Goal: Information Seeking & Learning: Learn about a topic

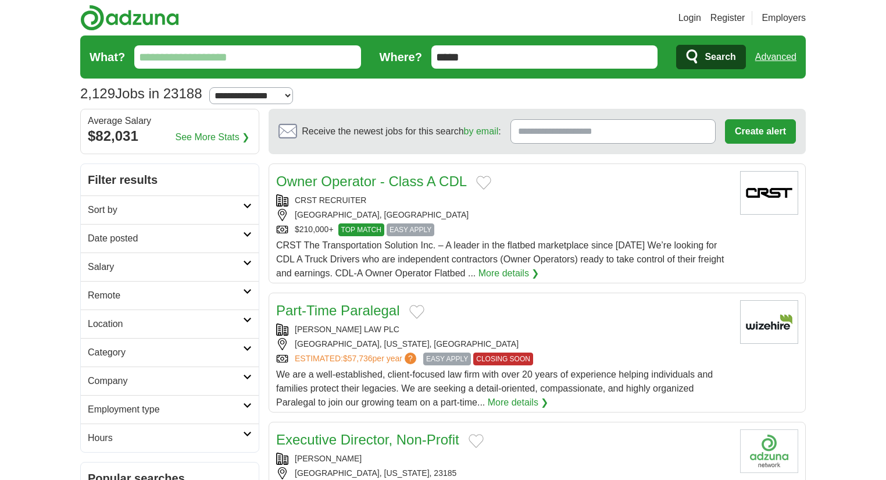
click at [262, 87] on select "**********" at bounding box center [251, 95] width 84 height 17
select select "**"
click at [214, 87] on select "**********" at bounding box center [251, 95] width 84 height 17
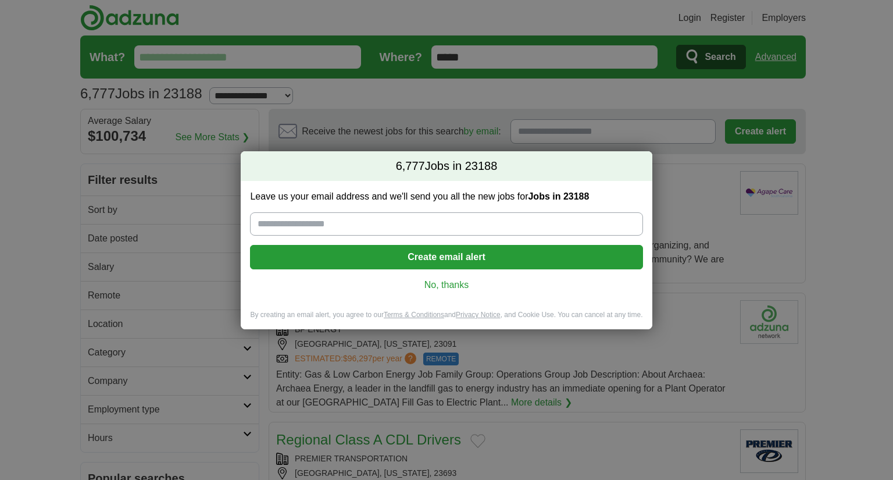
click at [441, 279] on link "No, thanks" at bounding box center [446, 285] width 374 height 13
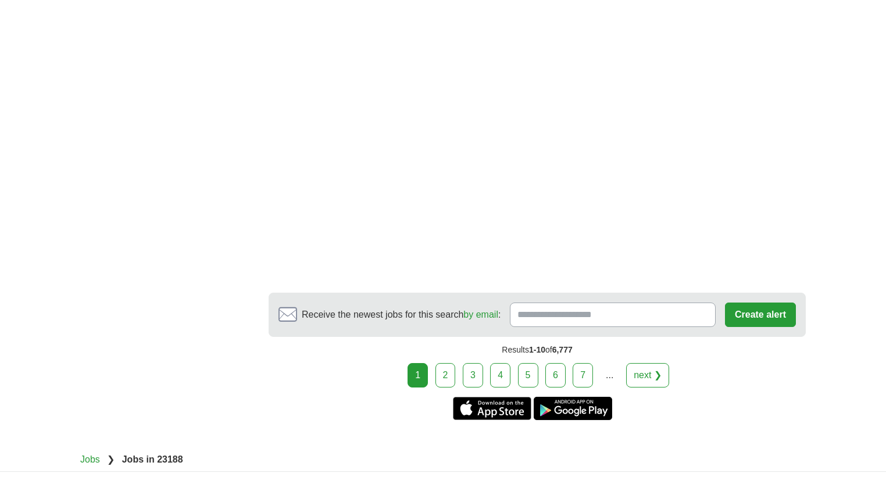
scroll to position [2001, 0]
click at [451, 372] on link "2" at bounding box center [446, 374] width 20 height 24
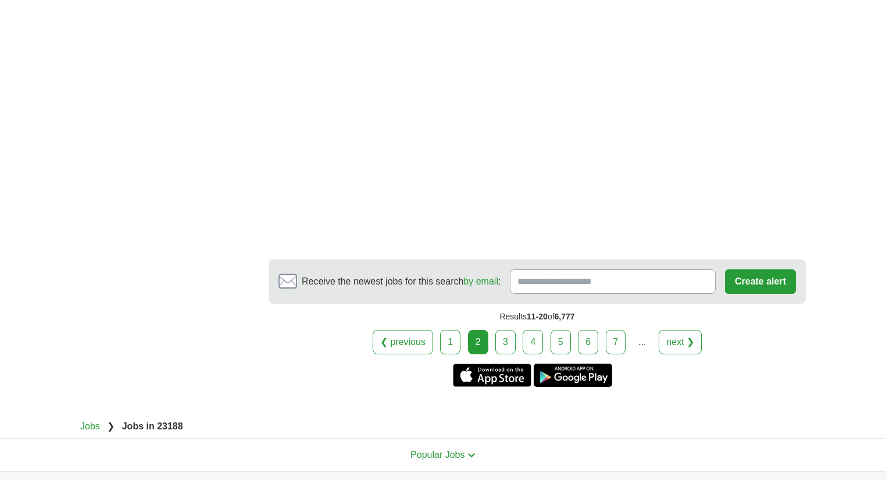
scroll to position [2047, 0]
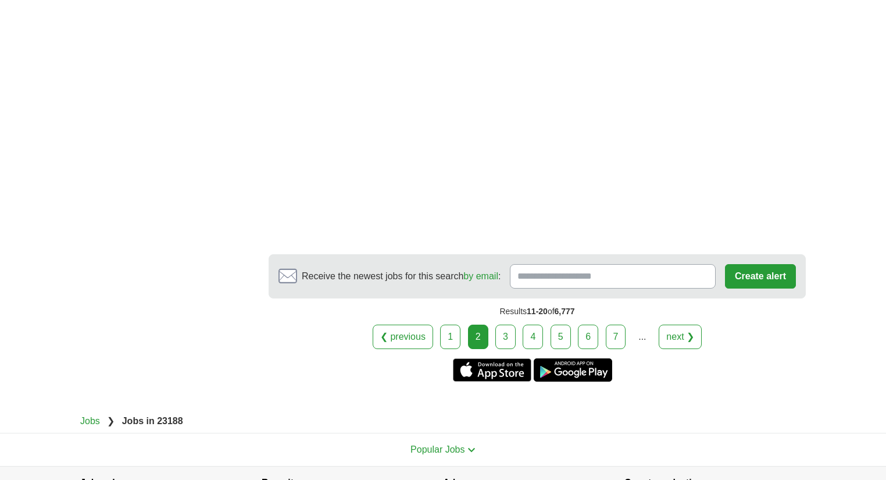
click at [508, 325] on link "3" at bounding box center [506, 337] width 20 height 24
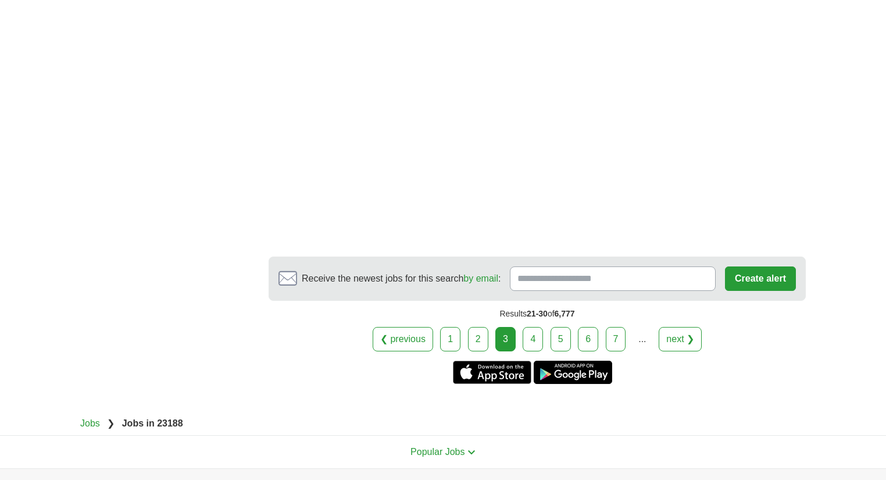
scroll to position [1908, 0]
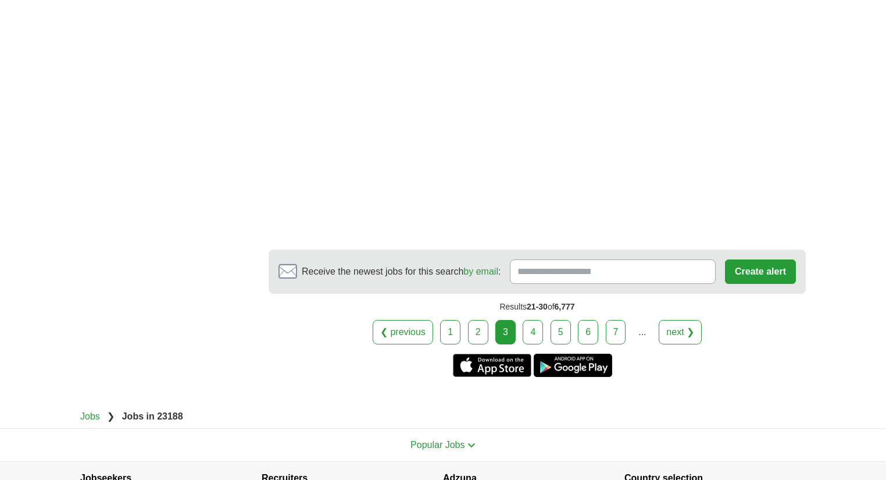
click at [538, 333] on link "4" at bounding box center [533, 332] width 20 height 24
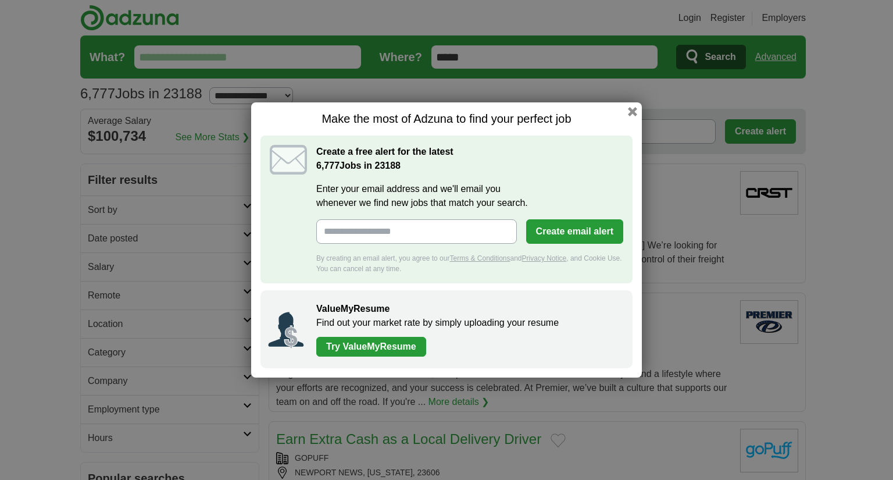
click at [427, 235] on input "Enter your email address and we'll email you whenever we find new jobs that mat…" at bounding box center [416, 231] width 201 height 24
type input "**********"
click at [583, 230] on button "Create email alert" at bounding box center [574, 231] width 97 height 24
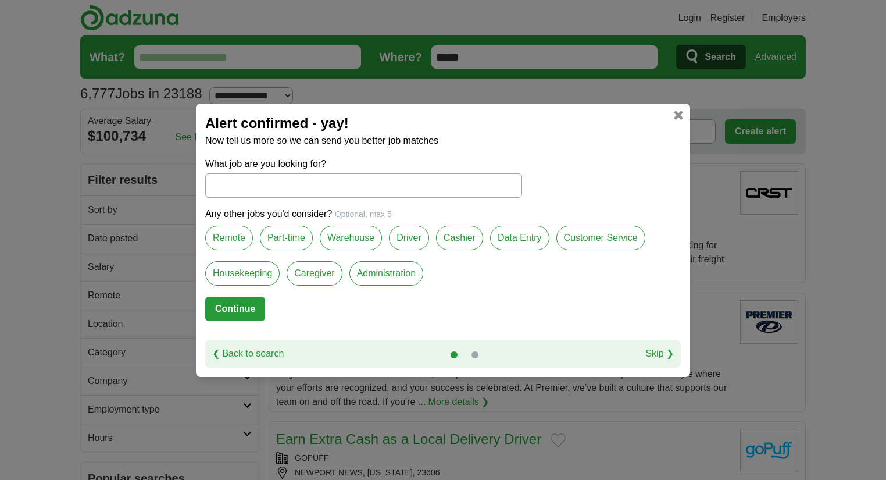
click at [610, 238] on label "Customer Service" at bounding box center [601, 238] width 89 height 24
click at [519, 231] on label "Data Entry" at bounding box center [519, 238] width 59 height 24
click at [404, 272] on label "Administration" at bounding box center [387, 273] width 74 height 24
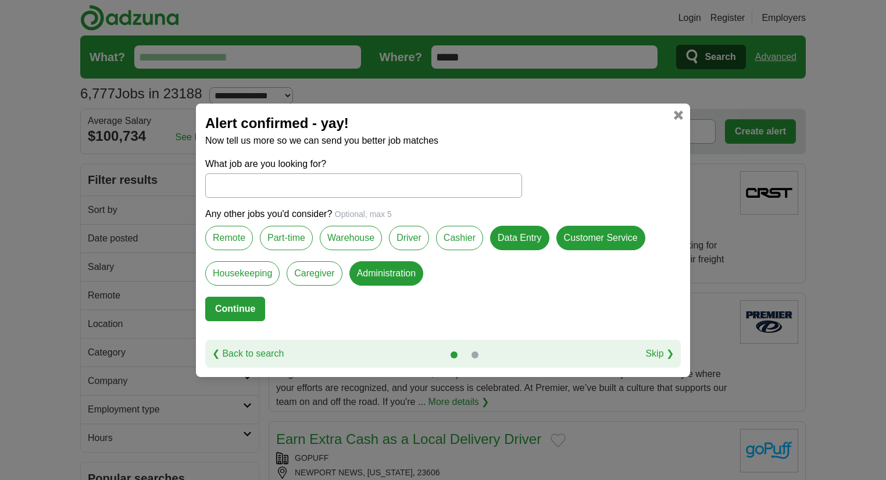
click at [225, 243] on label "Remote" at bounding box center [229, 238] width 48 height 24
click at [304, 183] on input "What job are you looking for?" at bounding box center [363, 185] width 317 height 24
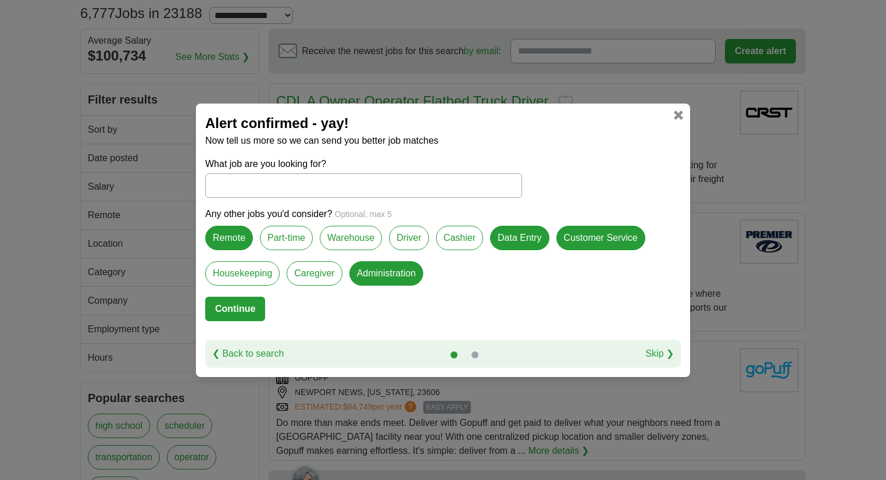
scroll to position [47, 0]
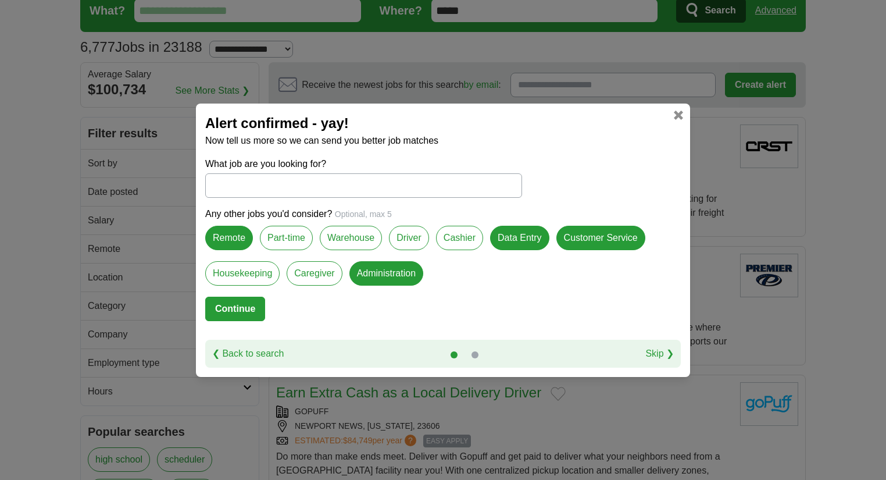
click at [670, 352] on link "Skip ❯" at bounding box center [660, 354] width 28 height 14
select select "**"
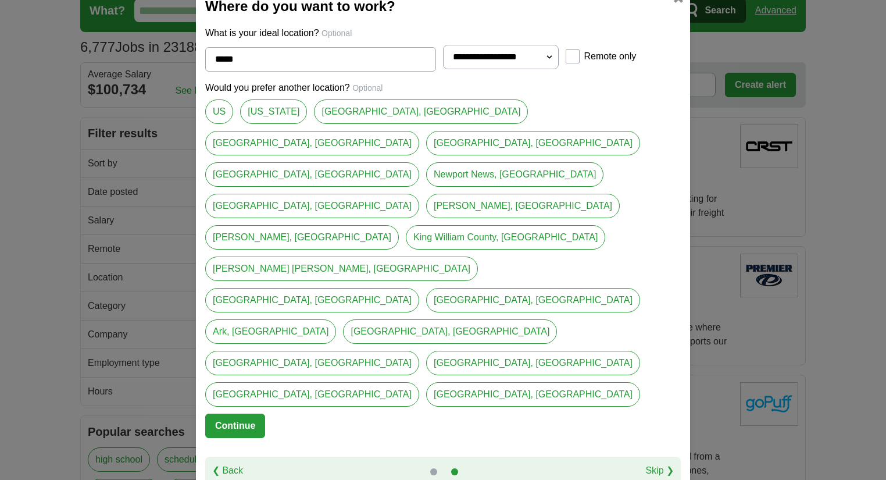
click at [365, 124] on link "James City County, VA" at bounding box center [421, 111] width 214 height 24
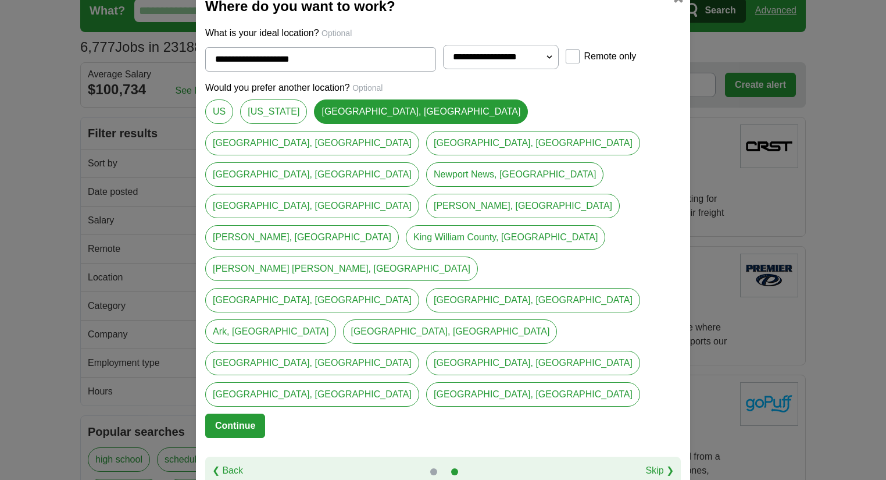
click at [426, 187] on link "Newport News, VA" at bounding box center [514, 174] width 177 height 24
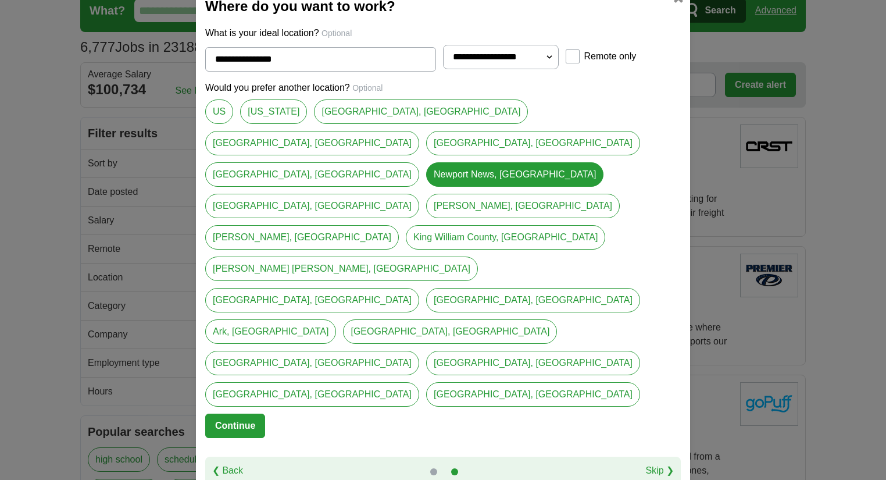
click at [341, 124] on link "James City County, VA" at bounding box center [421, 111] width 214 height 24
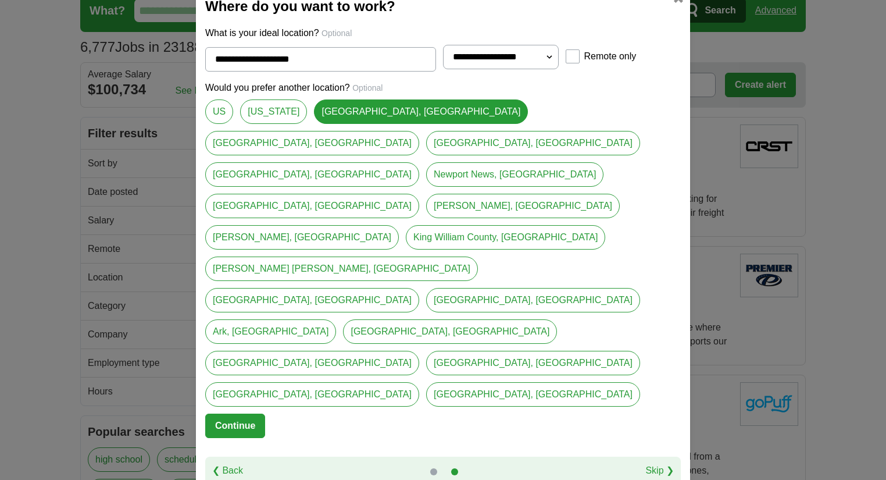
click at [419, 155] on link "Williamsburg, VA" at bounding box center [312, 143] width 214 height 24
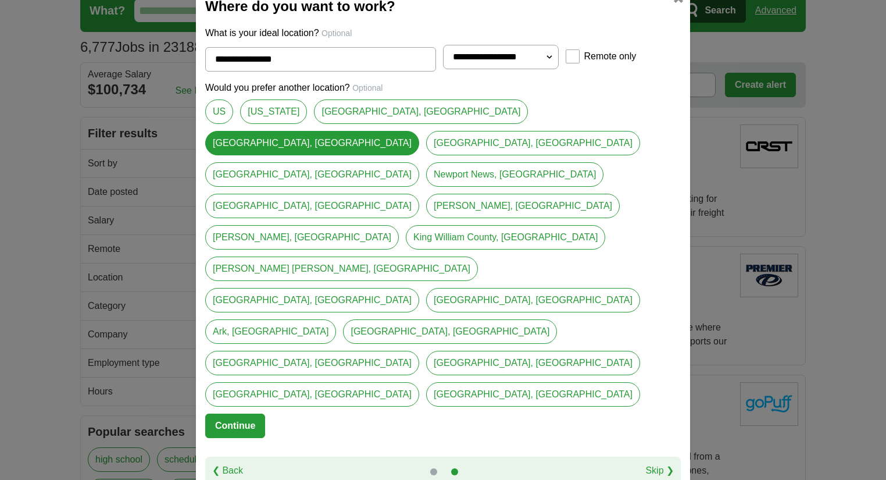
click at [504, 69] on select "**********" at bounding box center [501, 57] width 116 height 24
click at [354, 124] on link "James City County, VA" at bounding box center [421, 111] width 214 height 24
type input "**********"
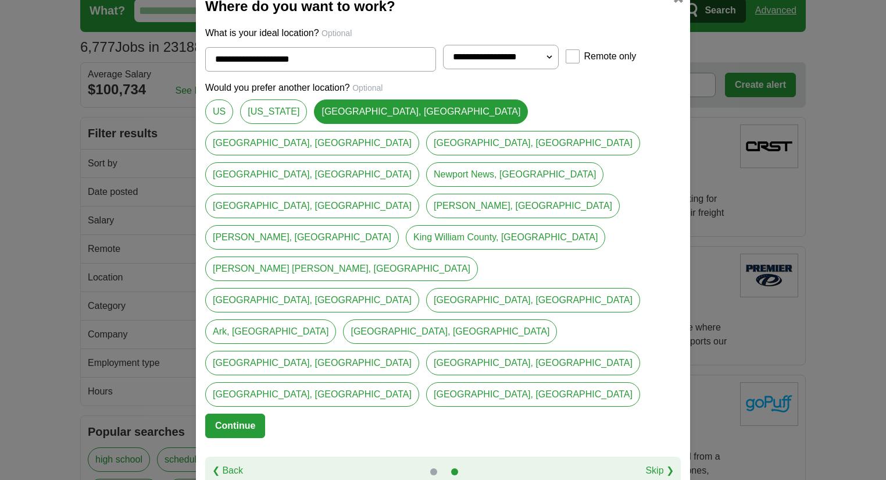
click at [654, 464] on link "Skip ❯" at bounding box center [660, 471] width 28 height 14
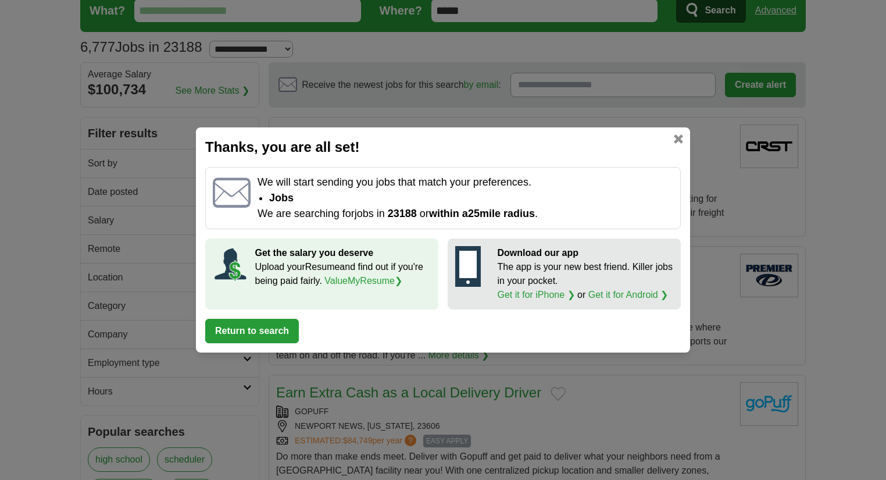
click at [263, 338] on button "Return to search" at bounding box center [252, 331] width 94 height 24
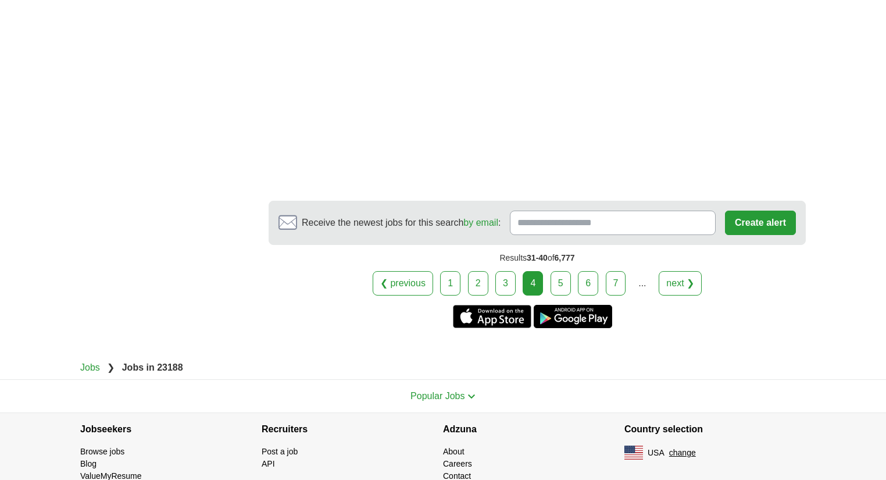
scroll to position [2094, 0]
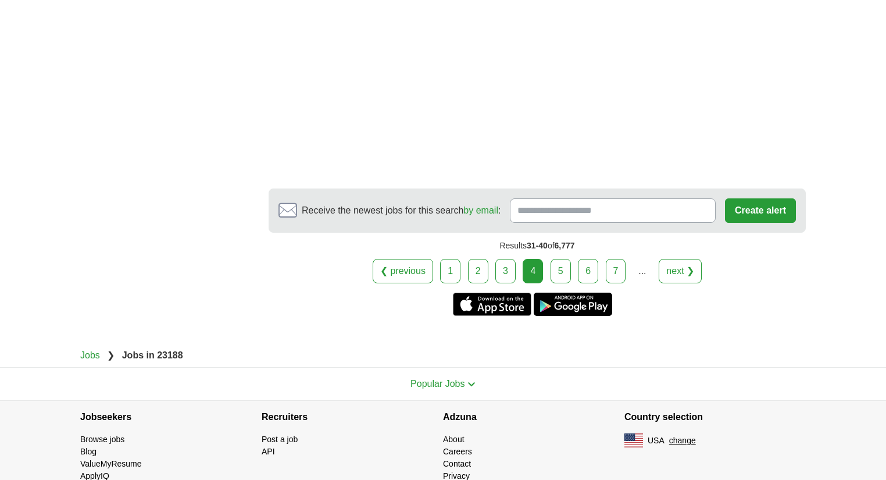
click at [564, 264] on link "5" at bounding box center [561, 271] width 20 height 24
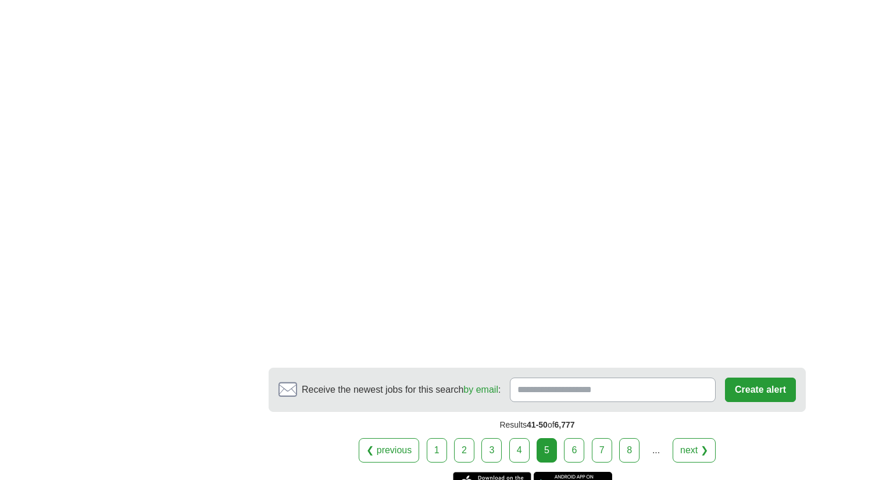
scroll to position [1908, 0]
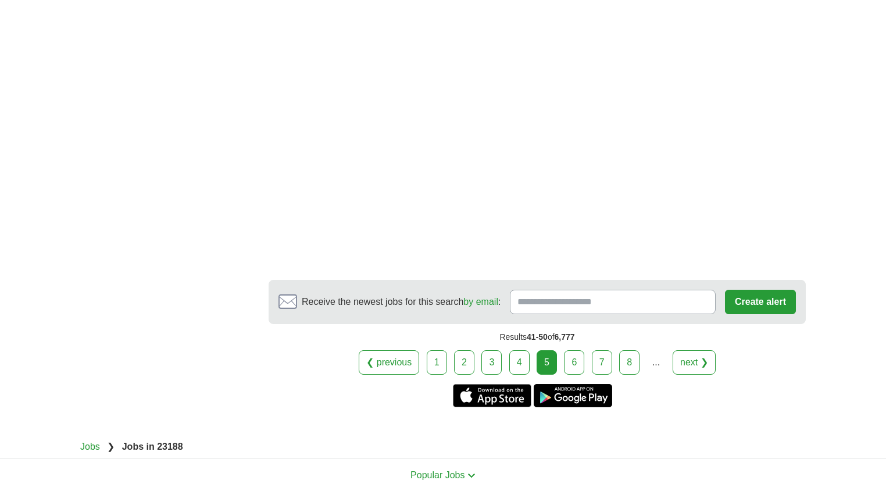
click at [570, 350] on link "6" at bounding box center [574, 362] width 20 height 24
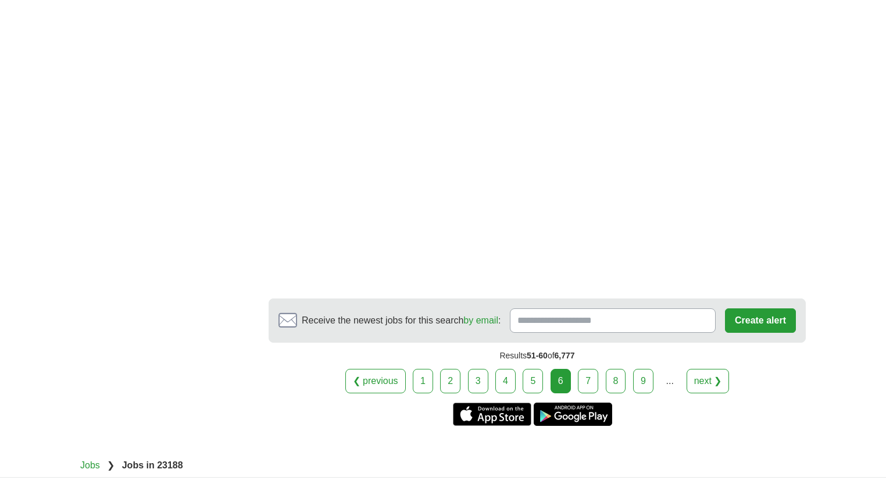
scroll to position [2001, 0]
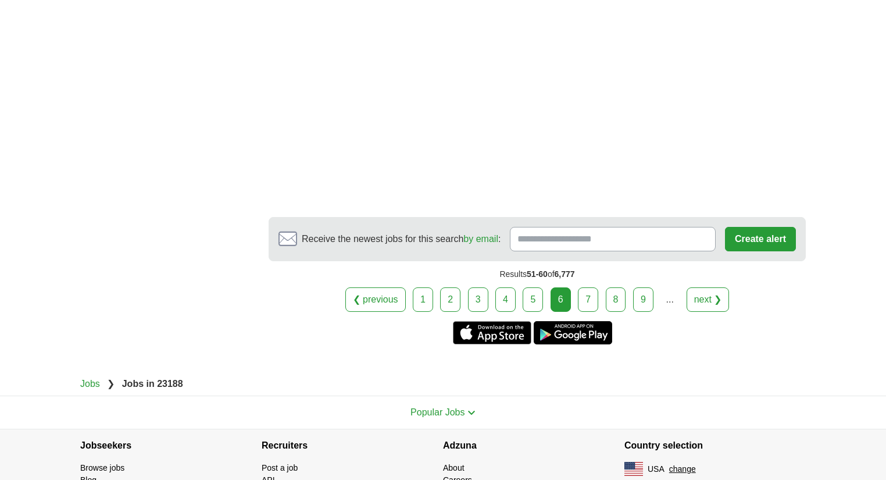
click at [587, 294] on link "7" at bounding box center [588, 299] width 20 height 24
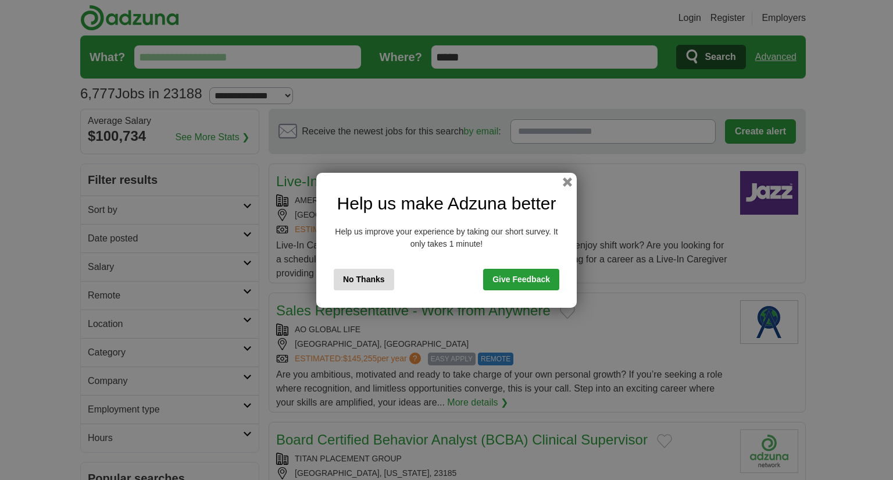
click at [363, 284] on button "No Thanks" at bounding box center [364, 280] width 60 height 22
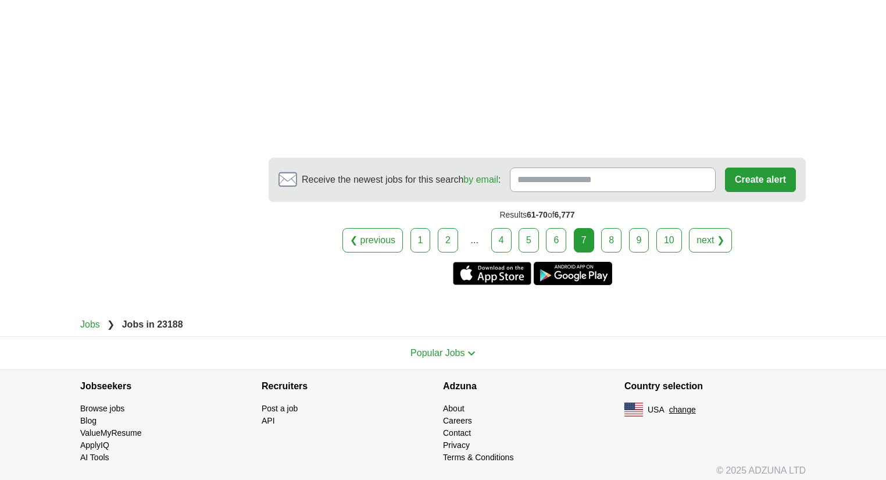
scroll to position [2043, 0]
click at [611, 231] on link "8" at bounding box center [611, 239] width 20 height 24
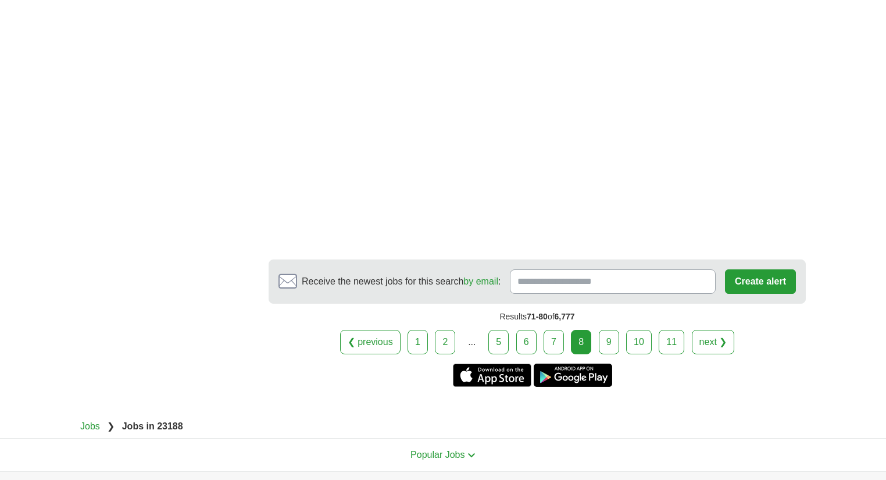
scroll to position [2057, 0]
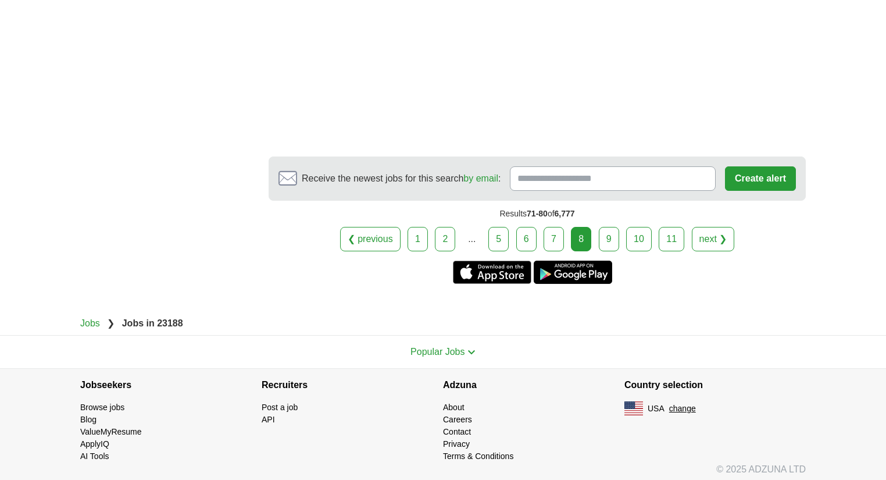
click at [610, 231] on link "9" at bounding box center [609, 239] width 20 height 24
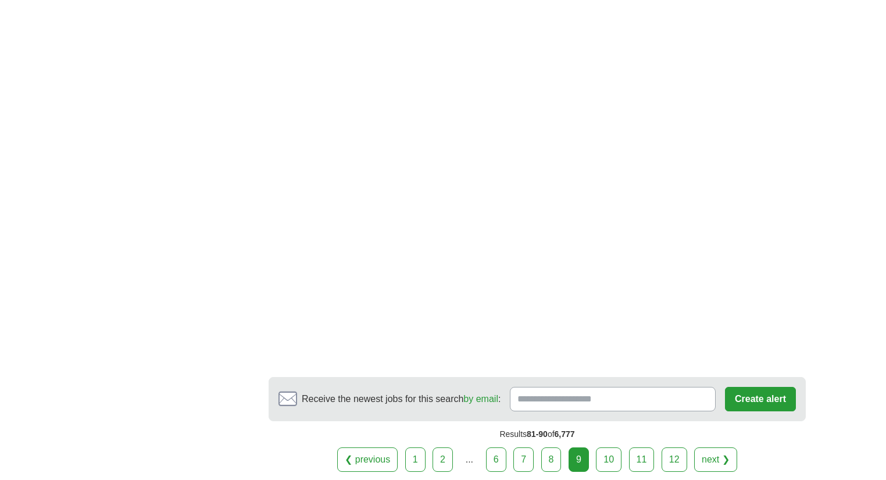
scroll to position [1908, 0]
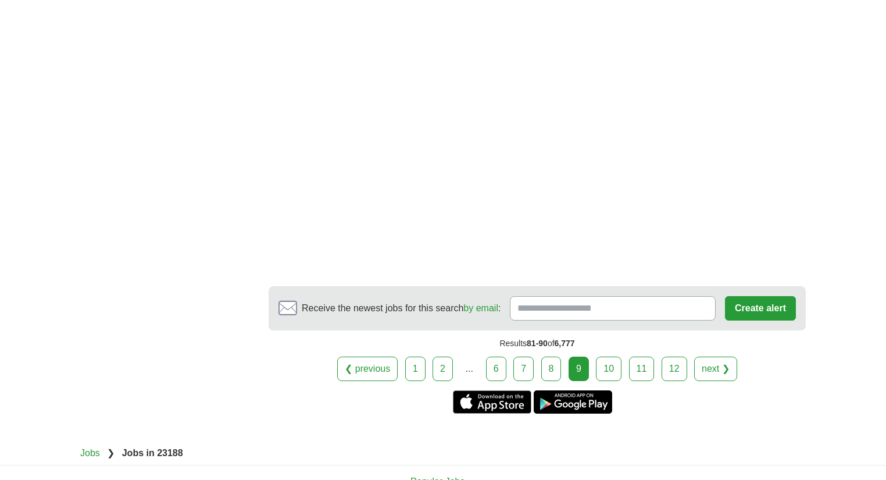
click at [617, 357] on link "10" at bounding box center [609, 369] width 26 height 24
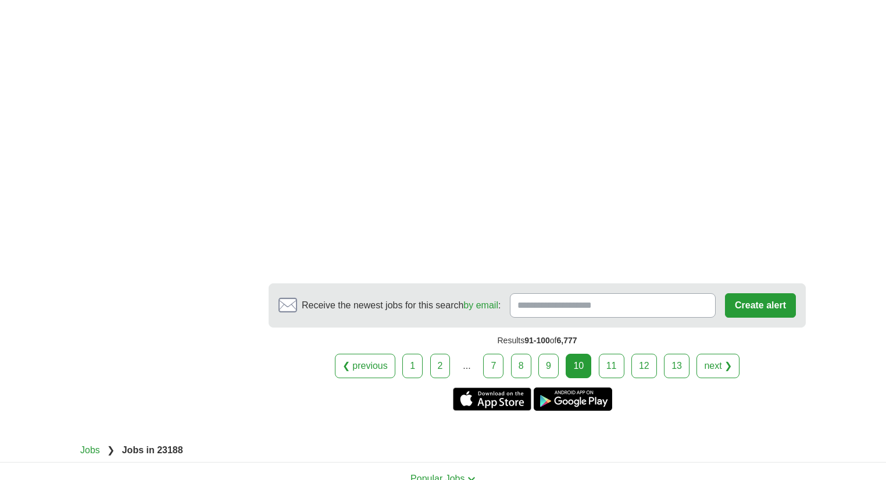
scroll to position [1954, 0]
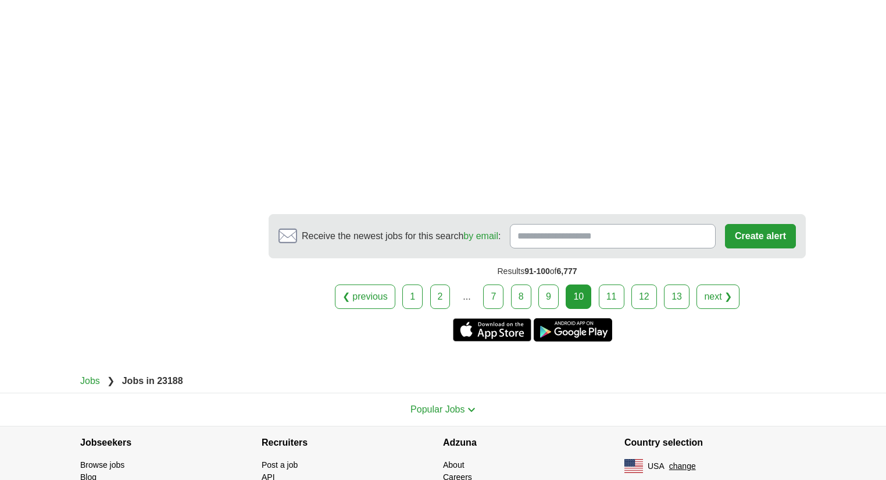
click at [613, 288] on link "11" at bounding box center [612, 296] width 26 height 24
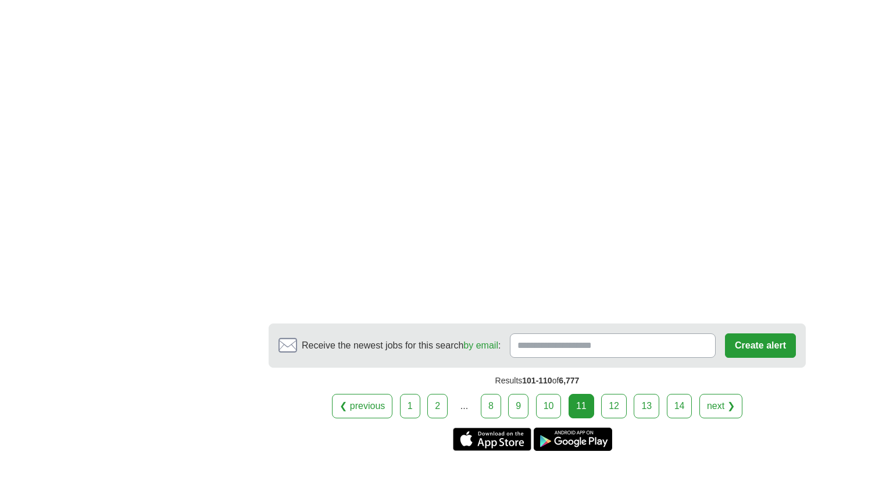
scroll to position [2094, 0]
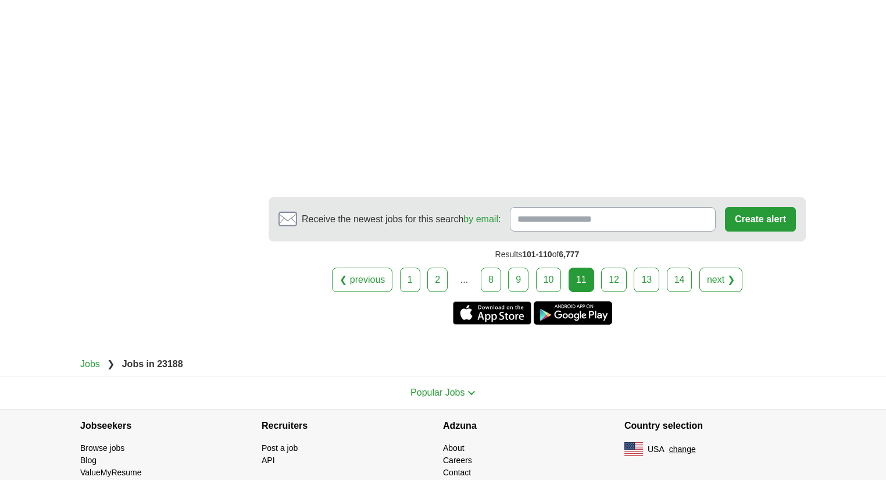
click at [622, 276] on link "12" at bounding box center [614, 280] width 26 height 24
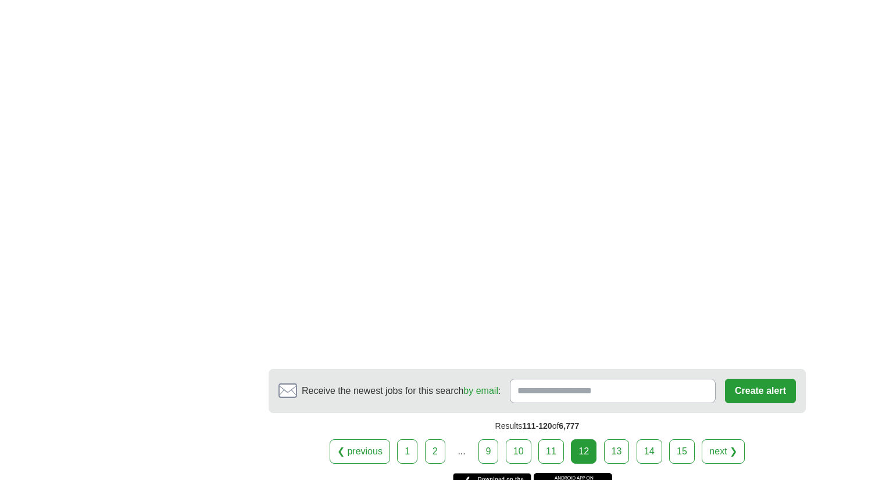
scroll to position [2027, 0]
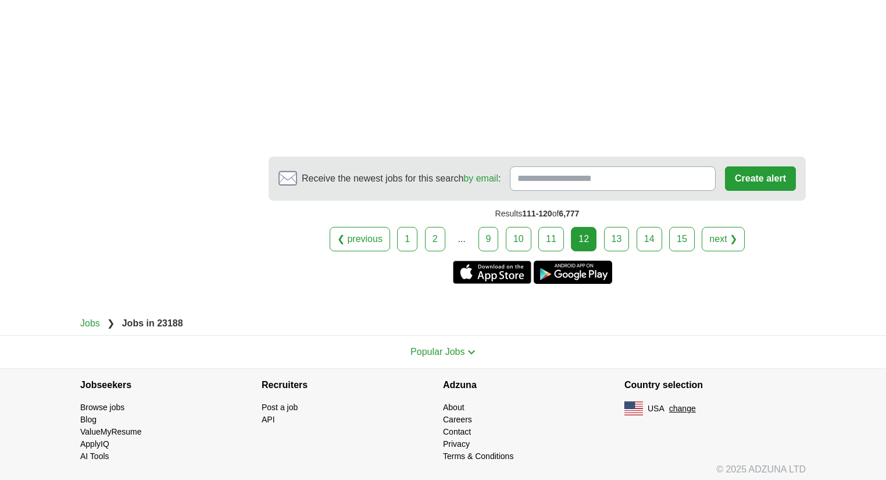
click at [623, 234] on link "13" at bounding box center [617, 239] width 26 height 24
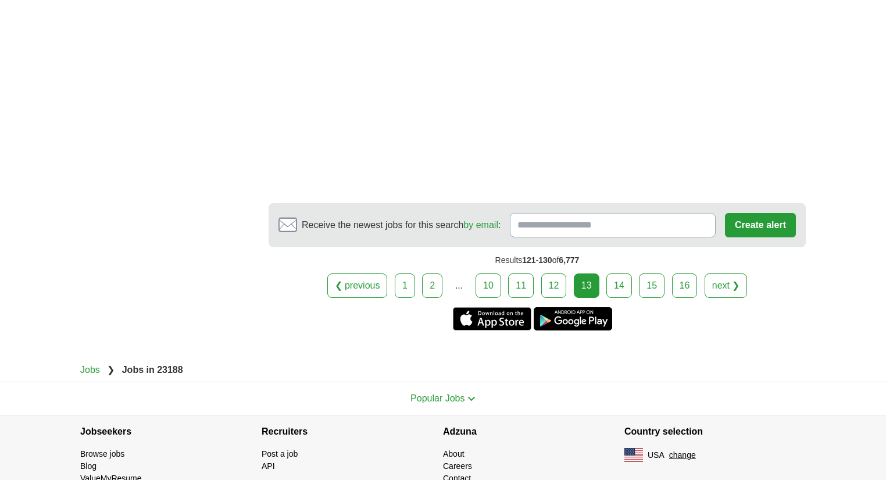
scroll to position [1937, 0]
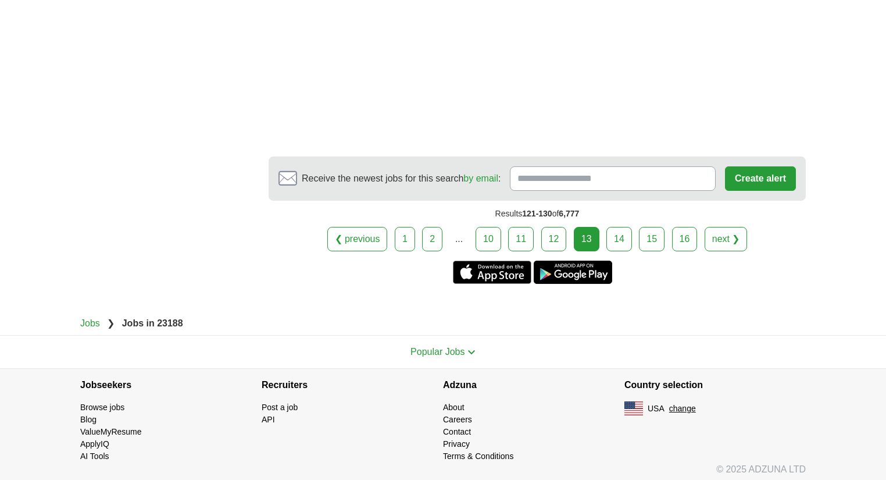
click at [625, 227] on link "14" at bounding box center [620, 239] width 26 height 24
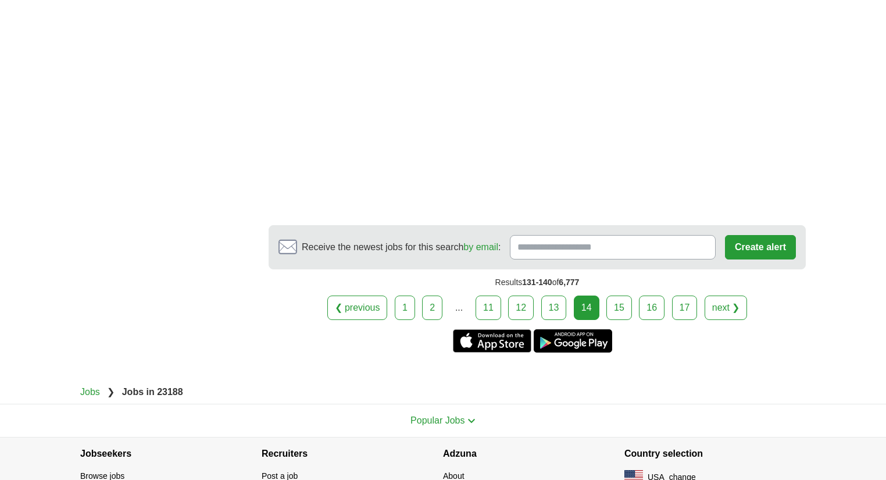
scroll to position [1908, 0]
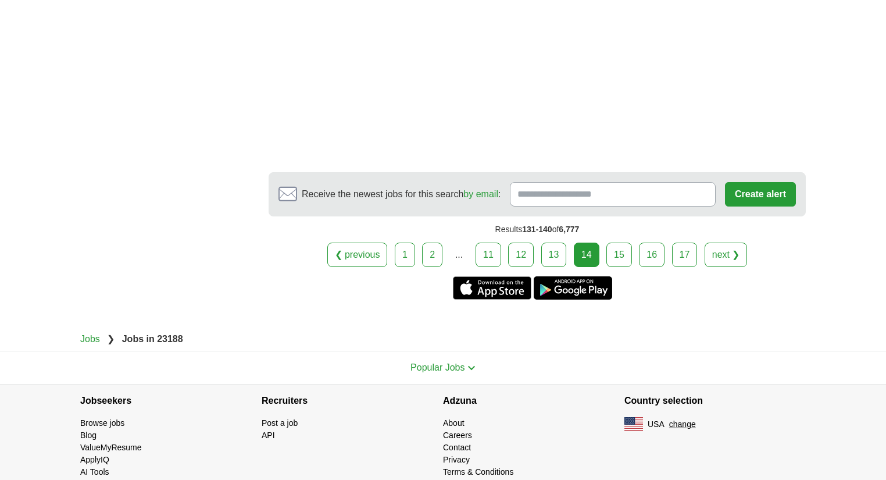
click at [616, 249] on link "15" at bounding box center [620, 255] width 26 height 24
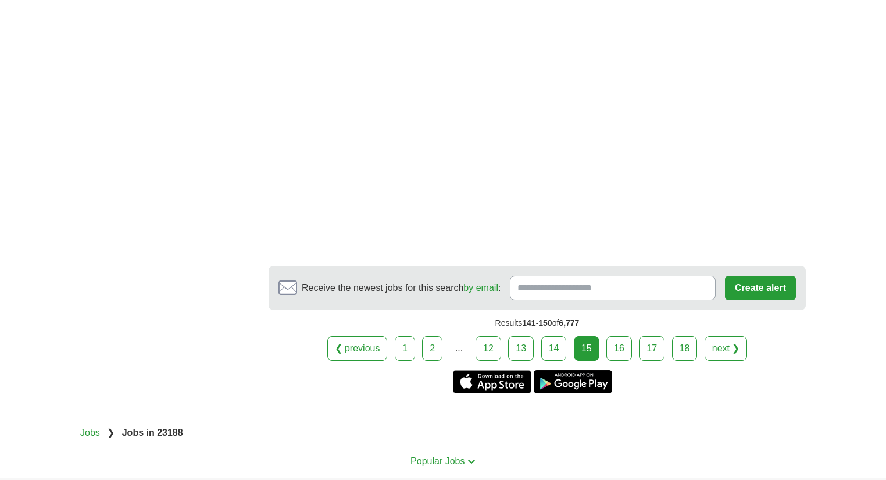
scroll to position [1954, 0]
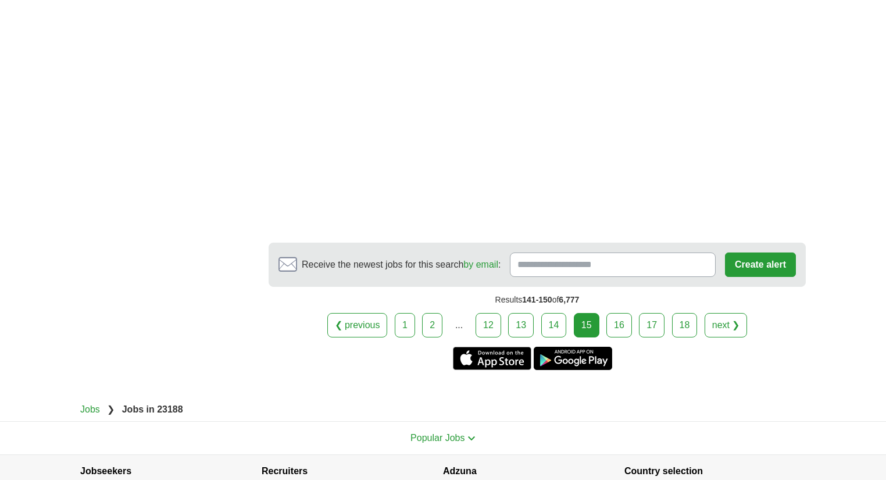
click at [626, 321] on link "16" at bounding box center [620, 325] width 26 height 24
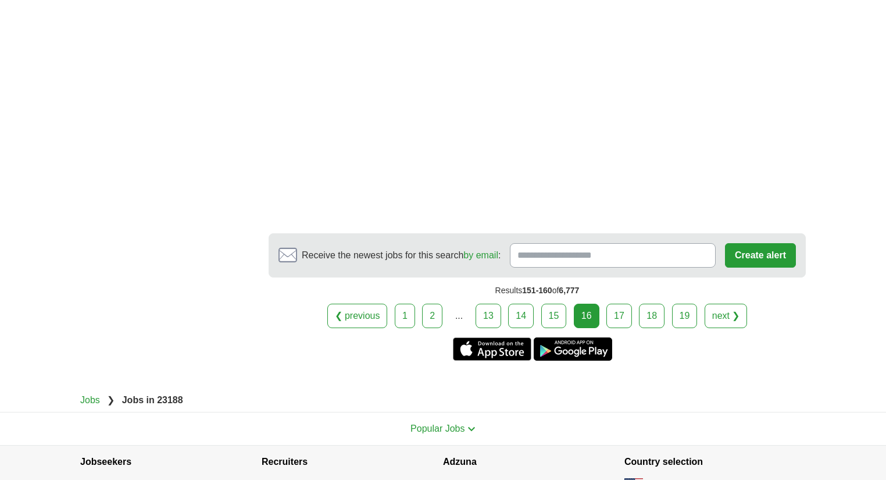
scroll to position [2001, 0]
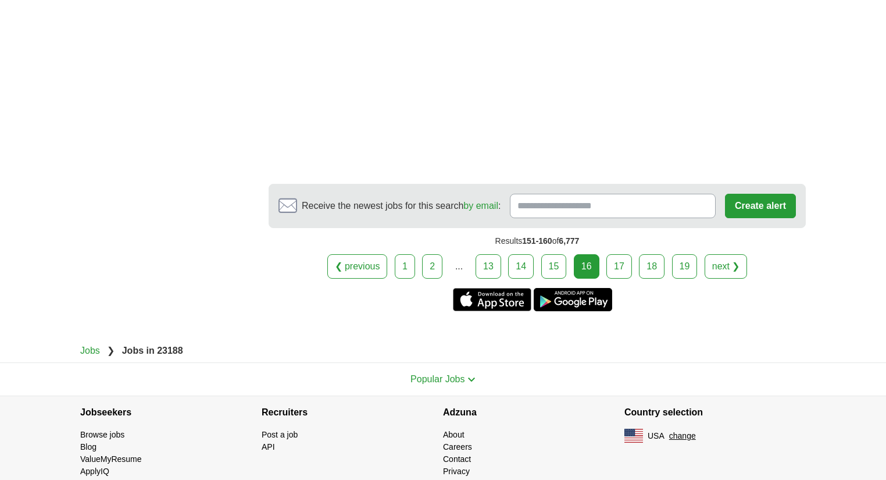
click at [619, 254] on link "17" at bounding box center [620, 266] width 26 height 24
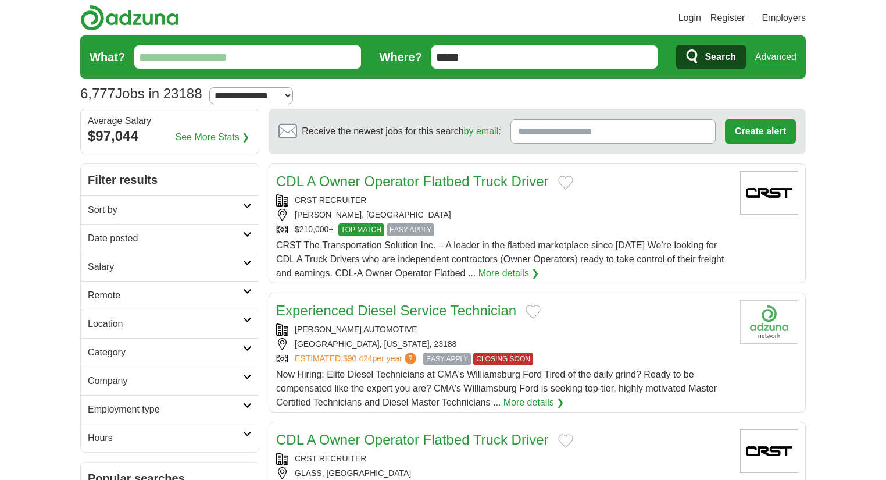
click at [266, 97] on select "**********" at bounding box center [251, 95] width 84 height 17
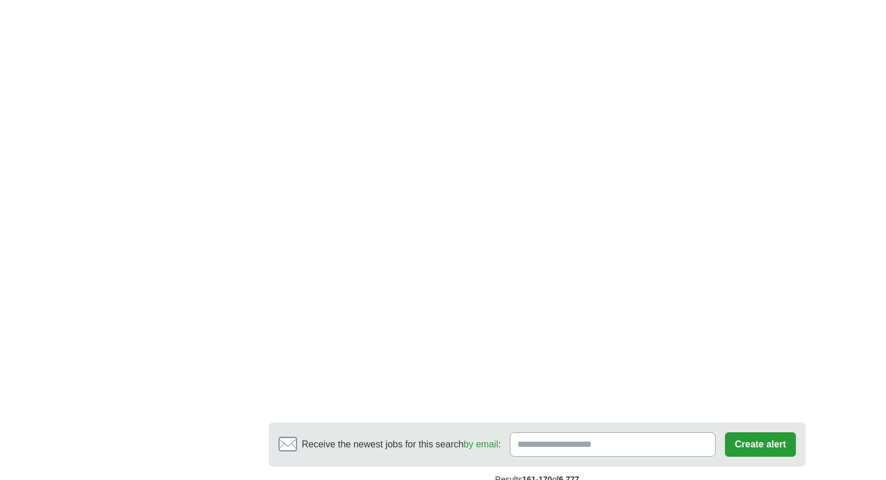
scroll to position [1999, 0]
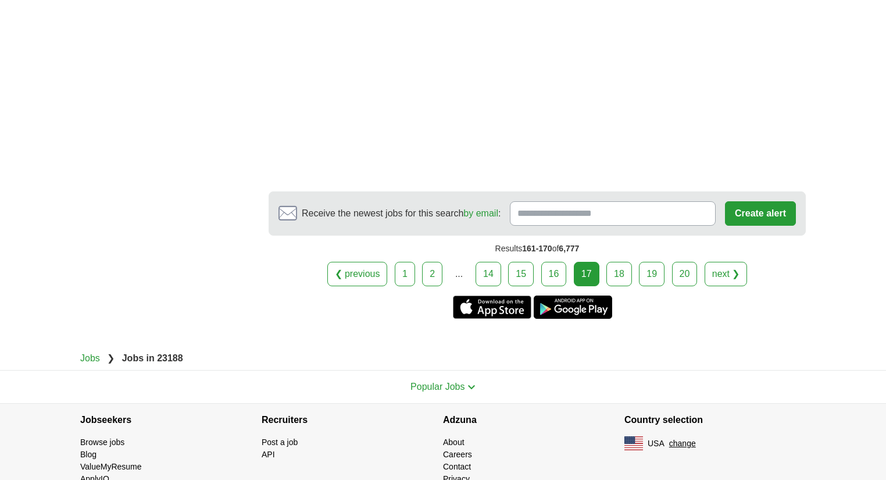
click at [614, 262] on link "18" at bounding box center [620, 274] width 26 height 24
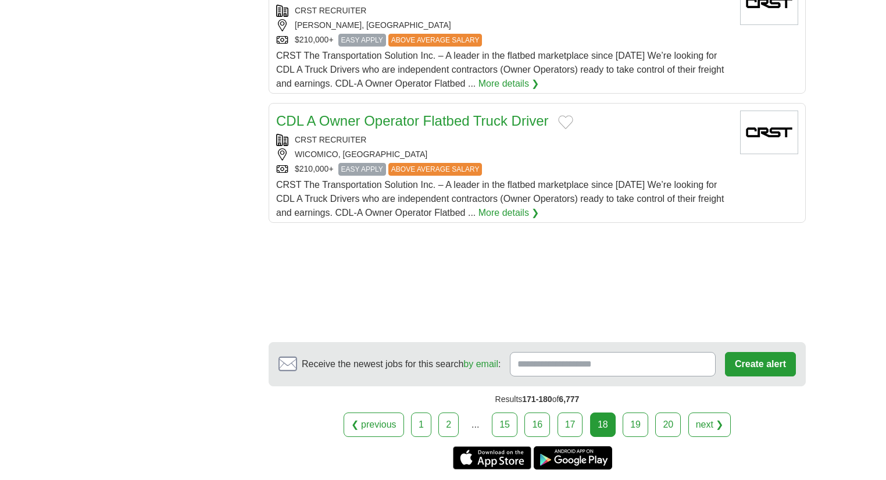
scroll to position [1489, 0]
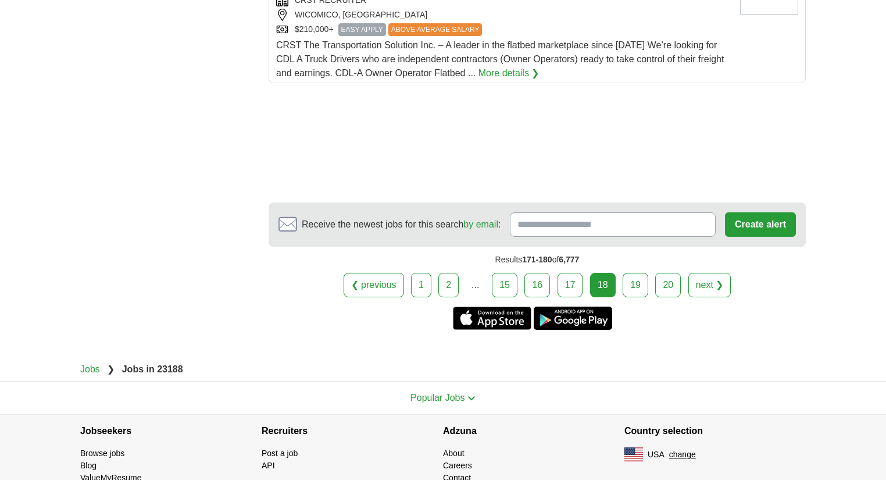
click at [631, 282] on link "19" at bounding box center [636, 285] width 26 height 24
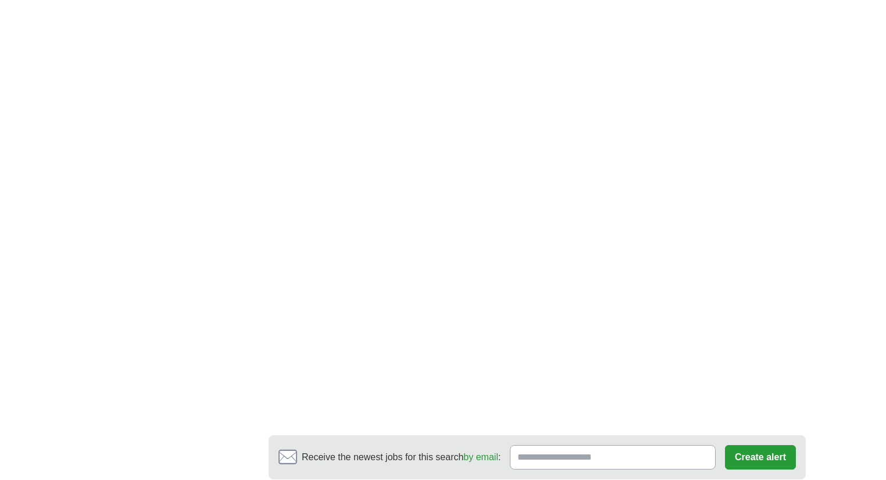
scroll to position [1954, 0]
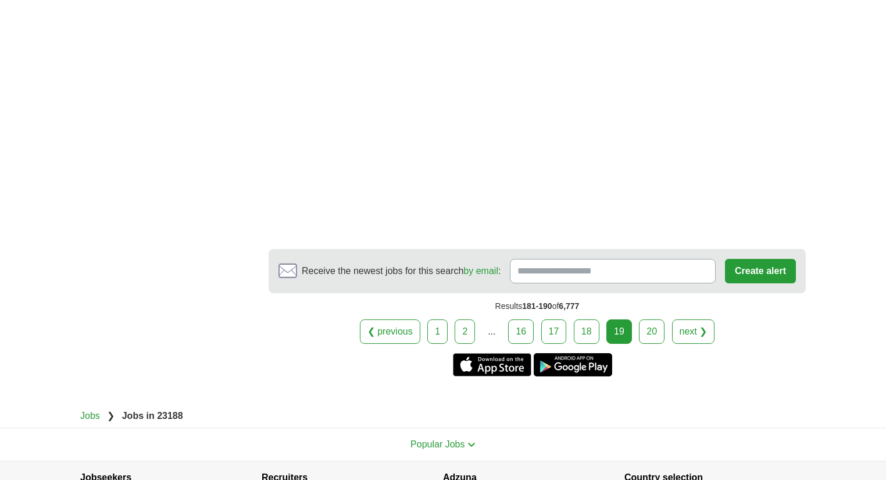
click at [642, 322] on link "20" at bounding box center [652, 331] width 26 height 24
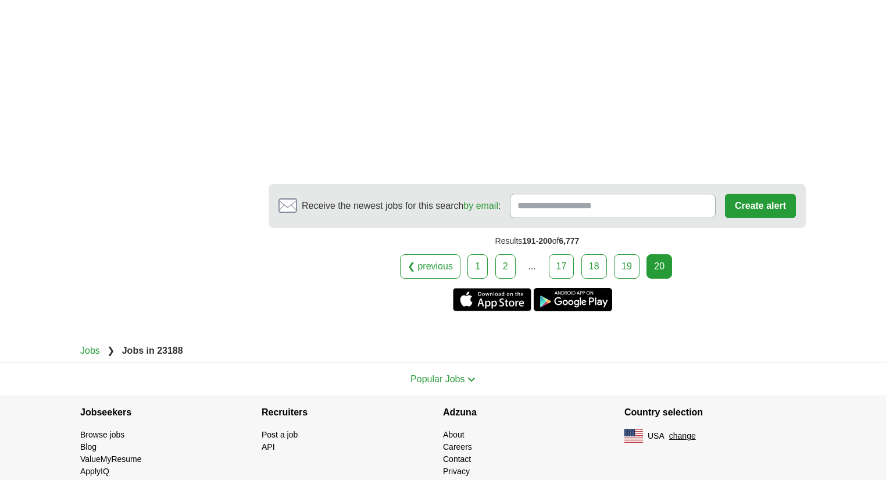
scroll to position [1629, 0]
